Goal: Find specific page/section: Find specific page/section

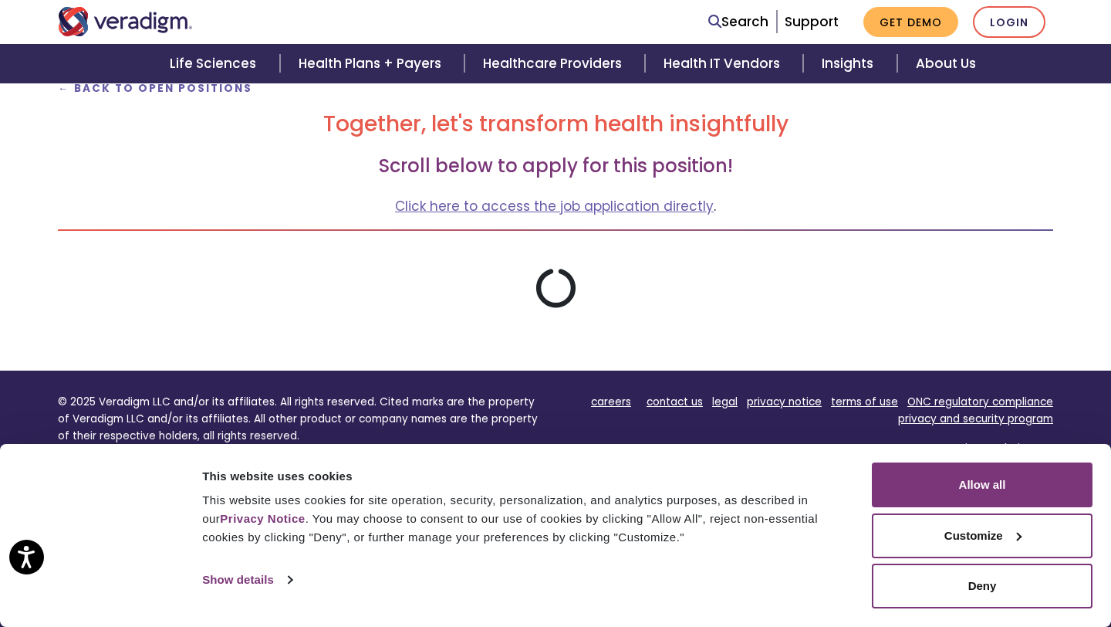
scroll to position [276, 0]
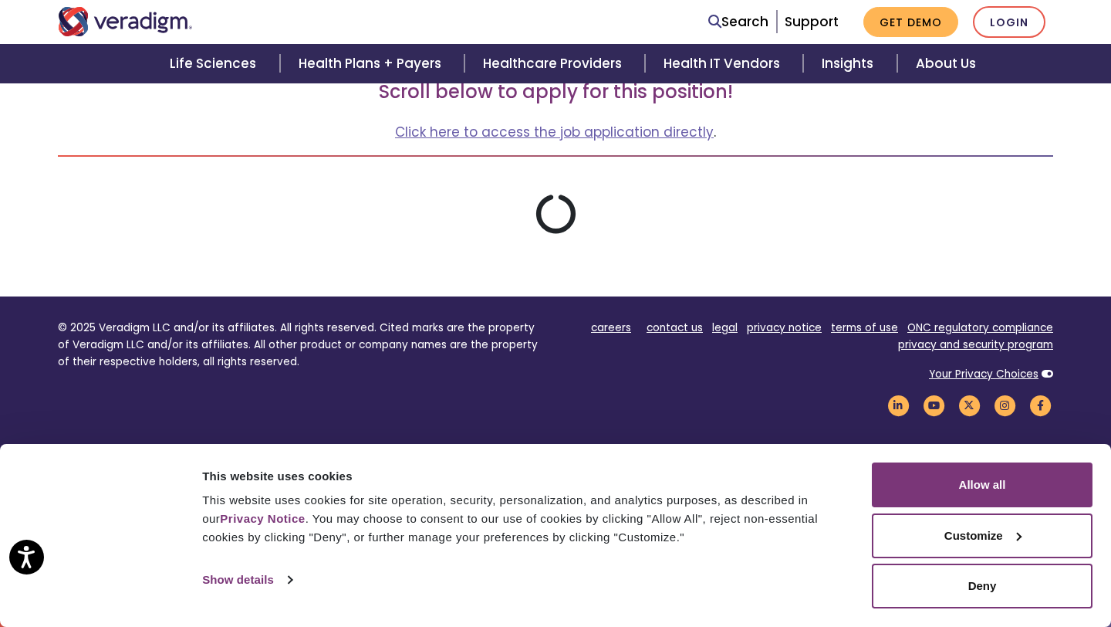
click at [981, 461] on div "Consent Details [#IABV2SETTINGS#] About This website uses cookies This website …" at bounding box center [555, 535] width 1111 height 183
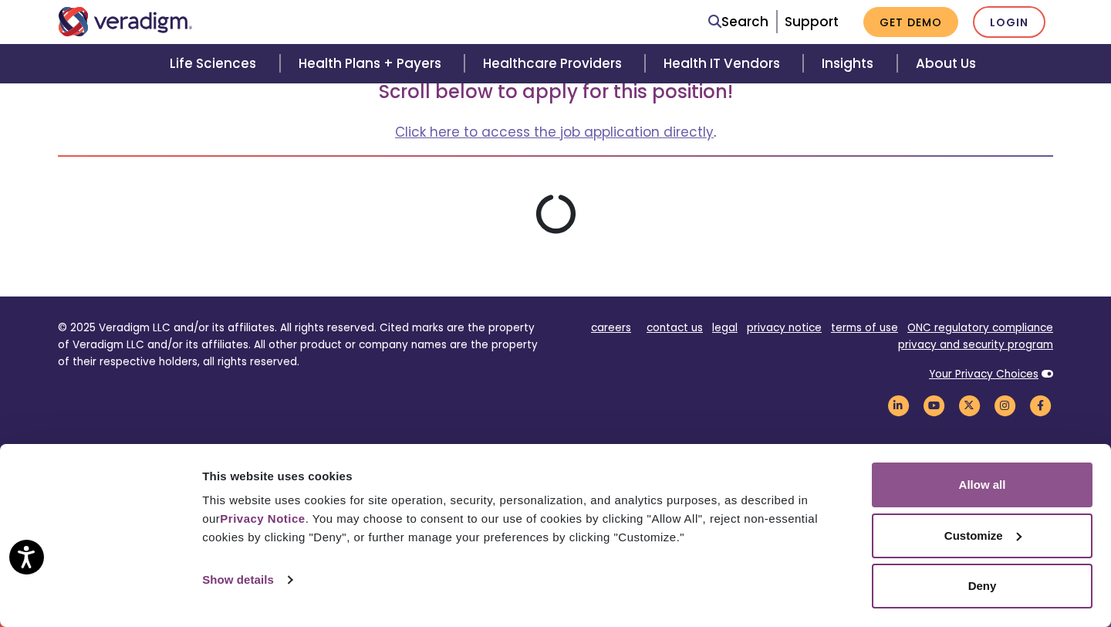
click at [979, 477] on button "Allow all" at bounding box center [982, 484] width 221 height 45
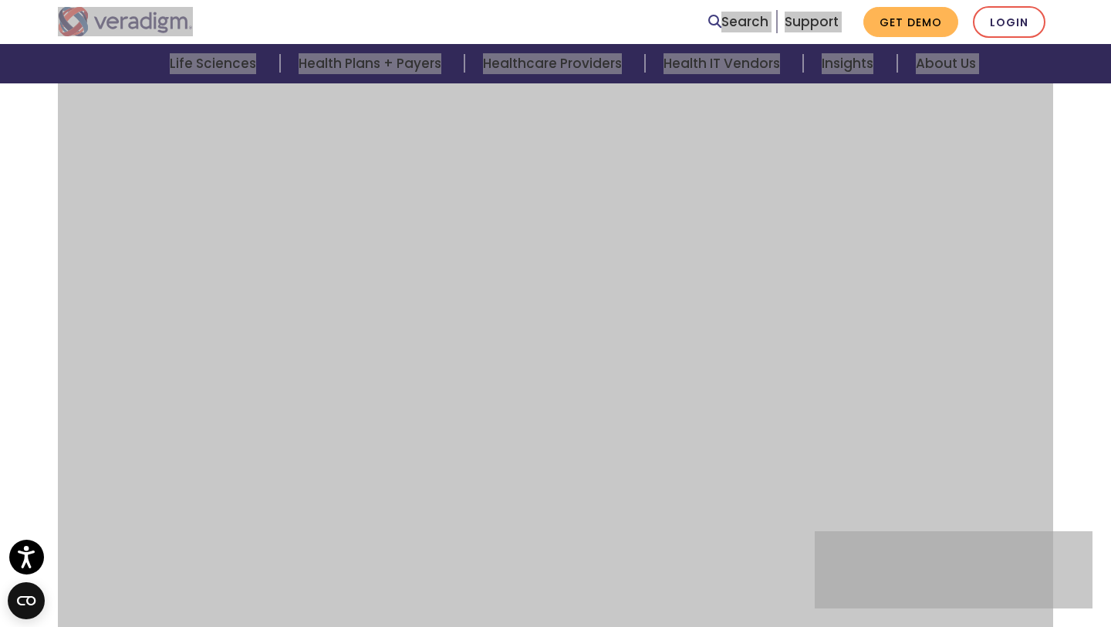
scroll to position [593, 0]
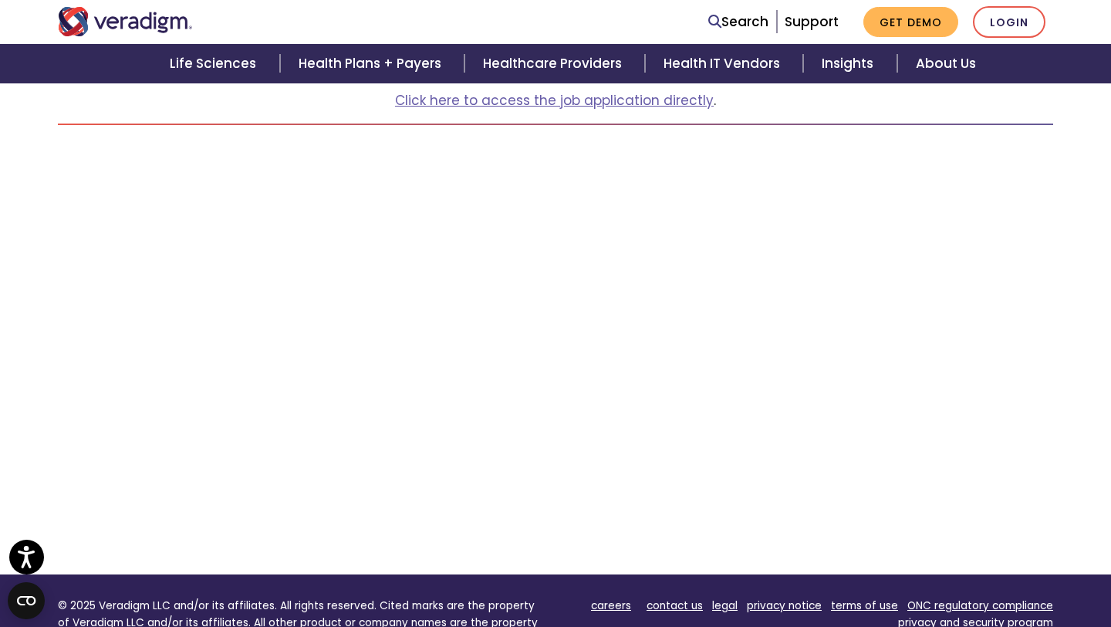
scroll to position [0, 0]
